Goal: Information Seeking & Learning: Find specific fact

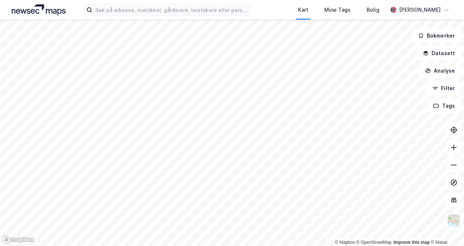
click at [391, 0] on html "Kart Mine Tags [PERSON_NAME] © Mapbox © OpenStreetMap Improve this map © Maxar …" at bounding box center [232, 123] width 464 height 246
click at [198, 0] on html "Kart Mine Tags [PERSON_NAME] © Mapbox © OpenStreetMap Improve this map © Maxar …" at bounding box center [232, 123] width 464 height 246
click at [237, 0] on html "Kart Mine Tags [PERSON_NAME] © Mapbox © OpenStreetMap Improve this map © Maxar …" at bounding box center [232, 123] width 464 height 246
click at [228, 0] on html "Kart Mine Tags [PERSON_NAME] © Mapbox © OpenStreetMap Improve this map © Maxar …" at bounding box center [232, 123] width 464 height 246
click at [198, 6] on div "Kart Mine Tags [PERSON_NAME] © Mapbox © OpenStreetMap Improve this map © Maxar …" at bounding box center [232, 123] width 464 height 246
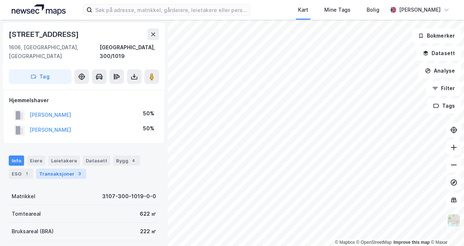
click at [72, 169] on div "Transaksjoner 3" at bounding box center [61, 174] width 50 height 10
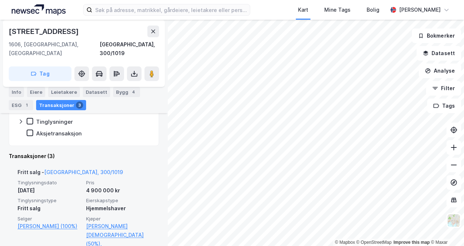
scroll to position [178, 0]
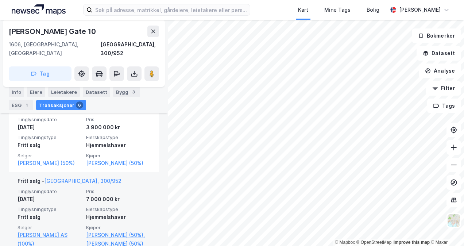
scroll to position [251, 0]
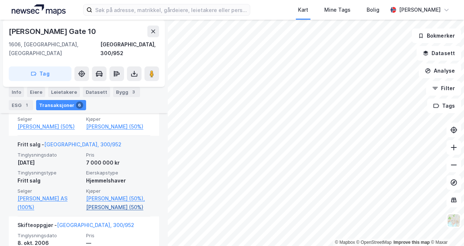
click at [109, 206] on link "[PERSON_NAME] (50%)" at bounding box center [118, 207] width 64 height 9
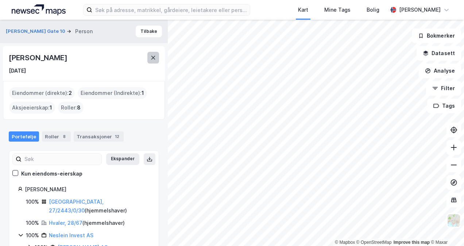
click at [153, 58] on icon at bounding box center [153, 58] width 6 height 6
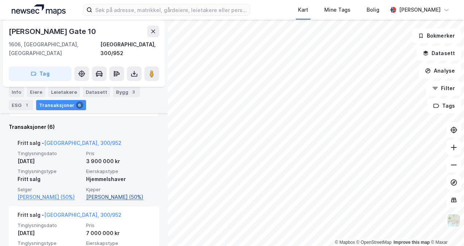
scroll to position [182, 0]
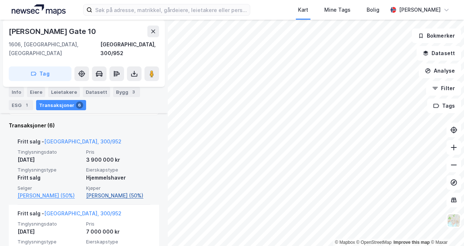
click at [109, 191] on link "[PERSON_NAME] (50%)" at bounding box center [118, 195] width 64 height 9
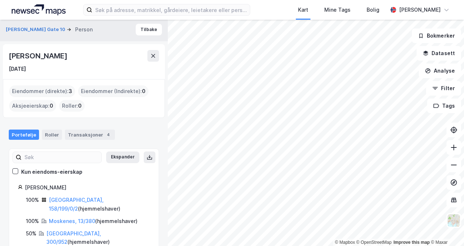
scroll to position [2, 0]
click at [75, 133] on div "Transaksjoner 4" at bounding box center [90, 134] width 50 height 10
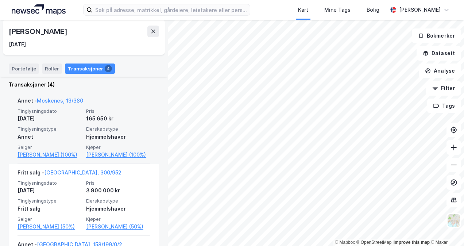
scroll to position [138, 0]
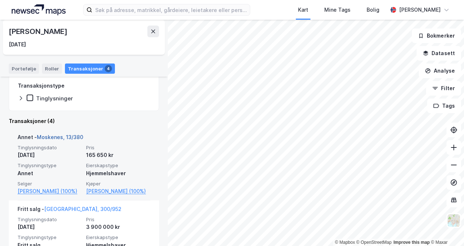
click at [61, 139] on link "Moskenes, 13/380" at bounding box center [60, 137] width 46 height 6
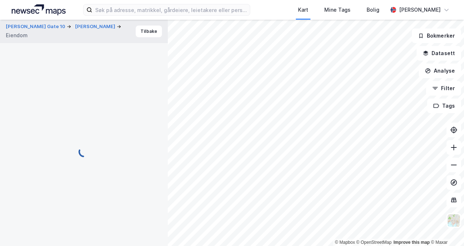
scroll to position [77, 0]
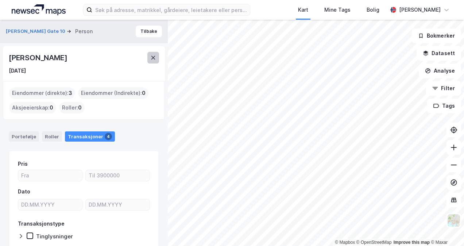
click at [152, 58] on icon at bounding box center [153, 58] width 6 height 6
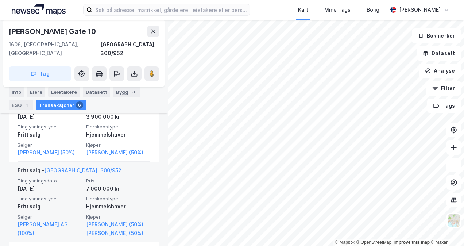
scroll to position [215, 0]
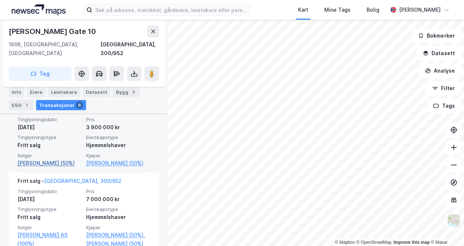
click at [57, 159] on link "[PERSON_NAME] (50%)" at bounding box center [50, 163] width 64 height 9
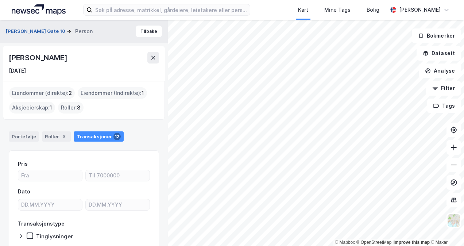
click at [35, 31] on button "[PERSON_NAME] Gate 10" at bounding box center [36, 31] width 61 height 7
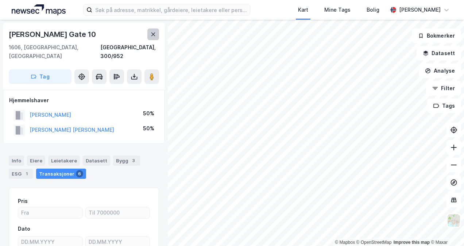
click at [154, 34] on icon at bounding box center [153, 34] width 6 height 6
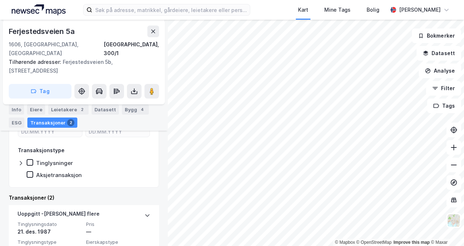
scroll to position [115, 0]
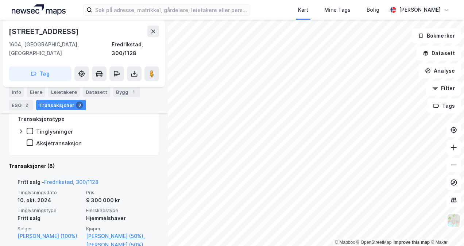
scroll to position [178, 0]
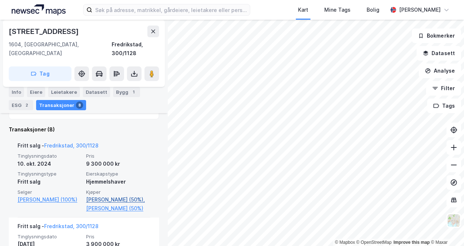
click at [104, 195] on link "[PERSON_NAME] (50%)," at bounding box center [118, 199] width 64 height 9
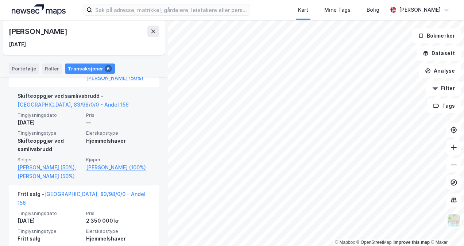
scroll to position [568, 0]
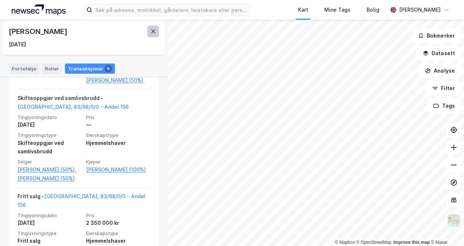
click at [152, 33] on icon at bounding box center [153, 32] width 4 height 4
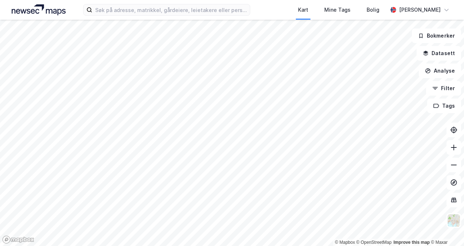
click at [195, 17] on div "Kart Mine Tags Bolig [PERSON_NAME]" at bounding box center [232, 10] width 464 height 20
click at [197, 11] on input at bounding box center [170, 9] width 157 height 11
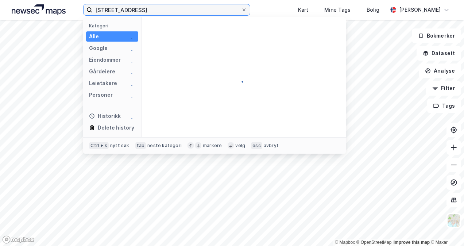
type input "[STREET_ADDRESS]"
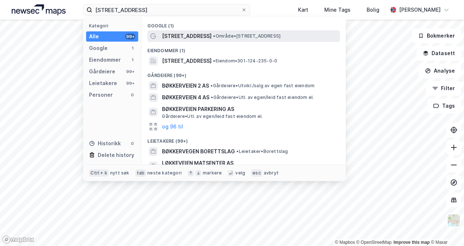
click at [215, 34] on span "• Område • [STREET_ADDRESS]" at bounding box center [246, 36] width 67 height 6
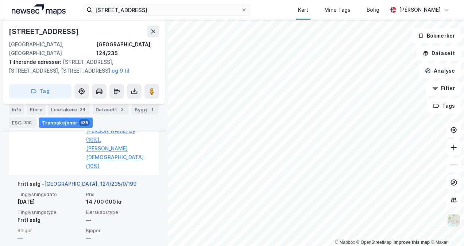
scroll to position [523, 0]
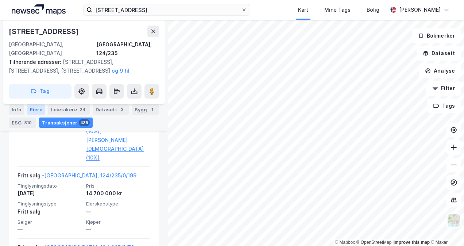
click at [37, 111] on div "Eiere" at bounding box center [36, 109] width 18 height 10
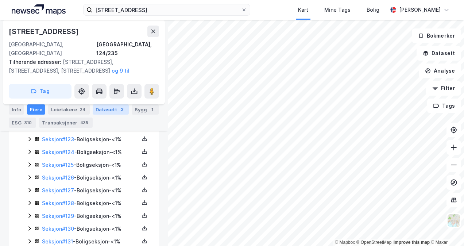
scroll to position [1751, 0]
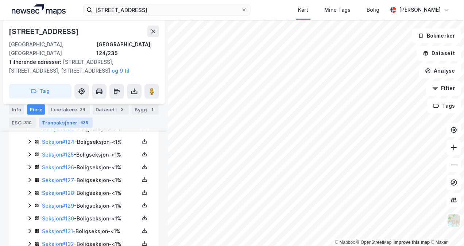
click at [55, 123] on div "Transaksjoner 435" at bounding box center [66, 122] width 54 height 10
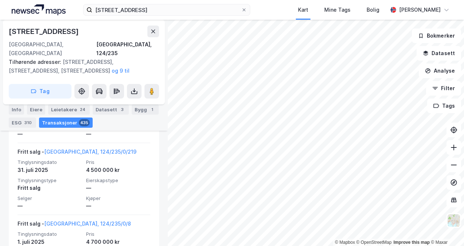
scroll to position [689, 0]
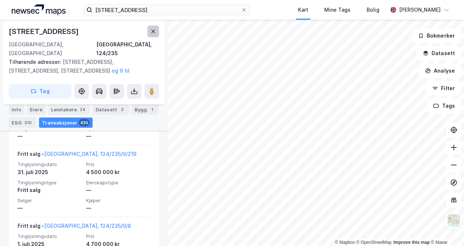
click at [154, 31] on icon at bounding box center [153, 32] width 4 height 4
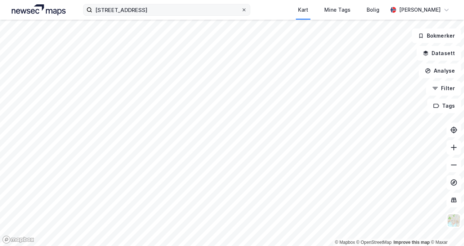
click at [242, 10] on icon at bounding box center [244, 10] width 4 height 4
click at [220, 10] on input "[STREET_ADDRESS]" at bounding box center [166, 9] width 148 height 11
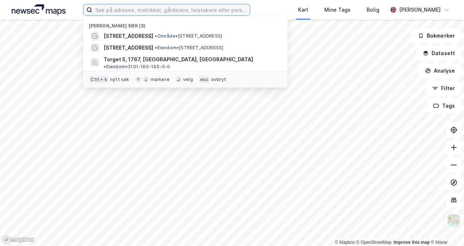
click at [217, 10] on input at bounding box center [170, 9] width 157 height 11
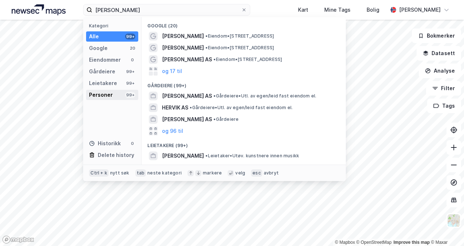
click at [109, 95] on div "Personer" at bounding box center [101, 94] width 24 height 9
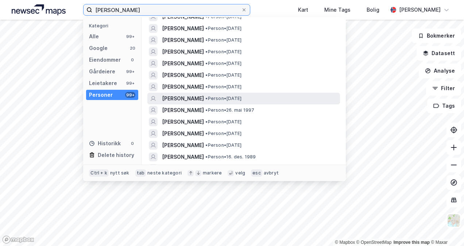
scroll to position [36, 0]
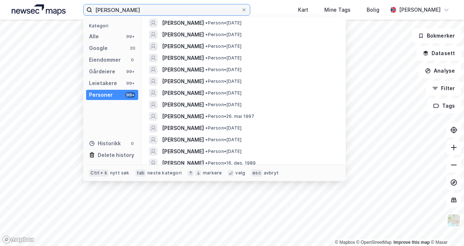
drag, startPoint x: 171, startPoint y: 8, endPoint x: 147, endPoint y: 11, distance: 24.2
click at [147, 11] on input "[PERSON_NAME]" at bounding box center [166, 9] width 148 height 11
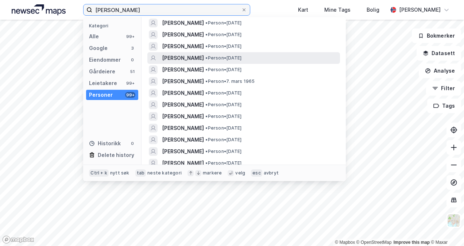
scroll to position [0, 0]
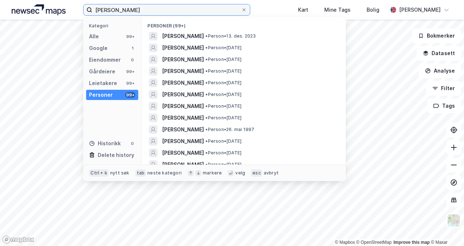
drag, startPoint x: 181, startPoint y: 11, endPoint x: 72, endPoint y: 1, distance: 109.1
click at [73, 9] on div "[PERSON_NAME] Kategori Alle 99+ Google 1 Eiendommer 0 Gårdeiere 99+ Leietakere …" at bounding box center [232, 10] width 464 height 20
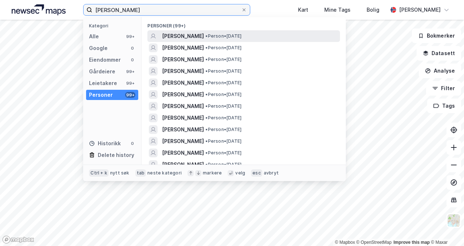
type input "[PERSON_NAME]"
click at [204, 35] on span "[PERSON_NAME]" at bounding box center [183, 36] width 42 height 9
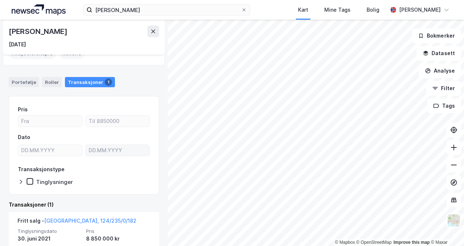
scroll to position [103, 0]
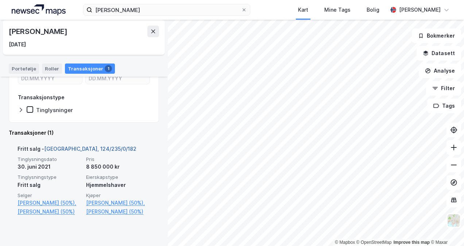
click at [76, 150] on link "[GEOGRAPHIC_DATA], 124/235/0/182" at bounding box center [90, 149] width 92 height 6
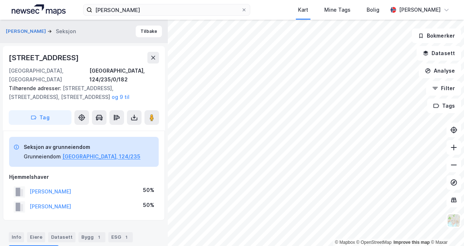
click at [48, 189] on div "[PERSON_NAME] 50%" at bounding box center [84, 191] width 150 height 15
click at [0, 0] on button "[PERSON_NAME]" at bounding box center [0, 0] width 0 height 0
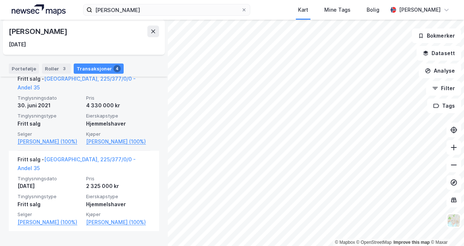
scroll to position [359, 0]
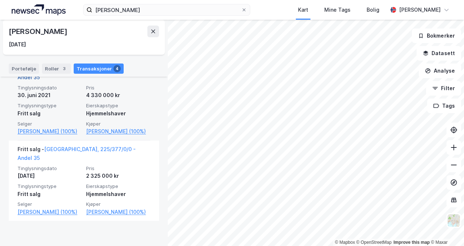
click at [98, 80] on link "[GEOGRAPHIC_DATA], 225/377/0/0 - Andel 35" at bounding box center [77, 72] width 118 height 15
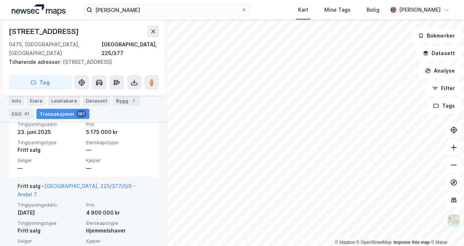
scroll to position [342, 0]
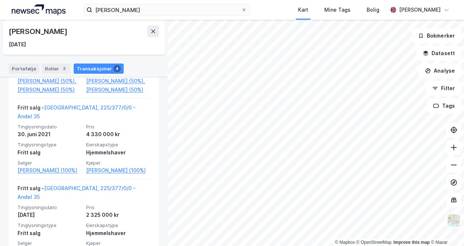
scroll to position [320, 0]
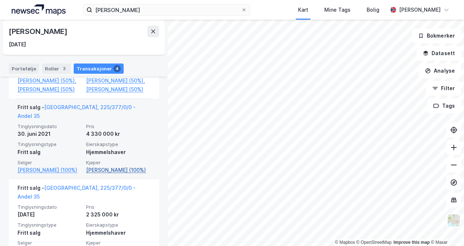
click at [109, 174] on link "[PERSON_NAME] (100%)" at bounding box center [118, 170] width 64 height 9
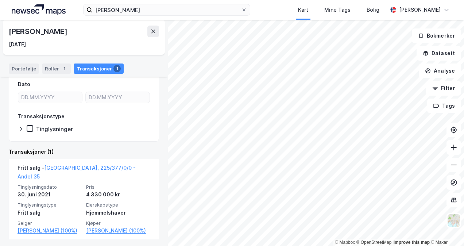
scroll to position [109, 0]
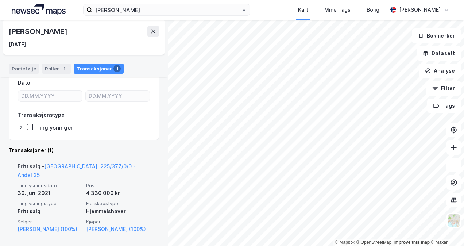
click at [117, 189] on div "4 330 000 kr" at bounding box center [118, 193] width 64 height 9
